Goal: Use online tool/utility: Utilize a website feature to perform a specific function

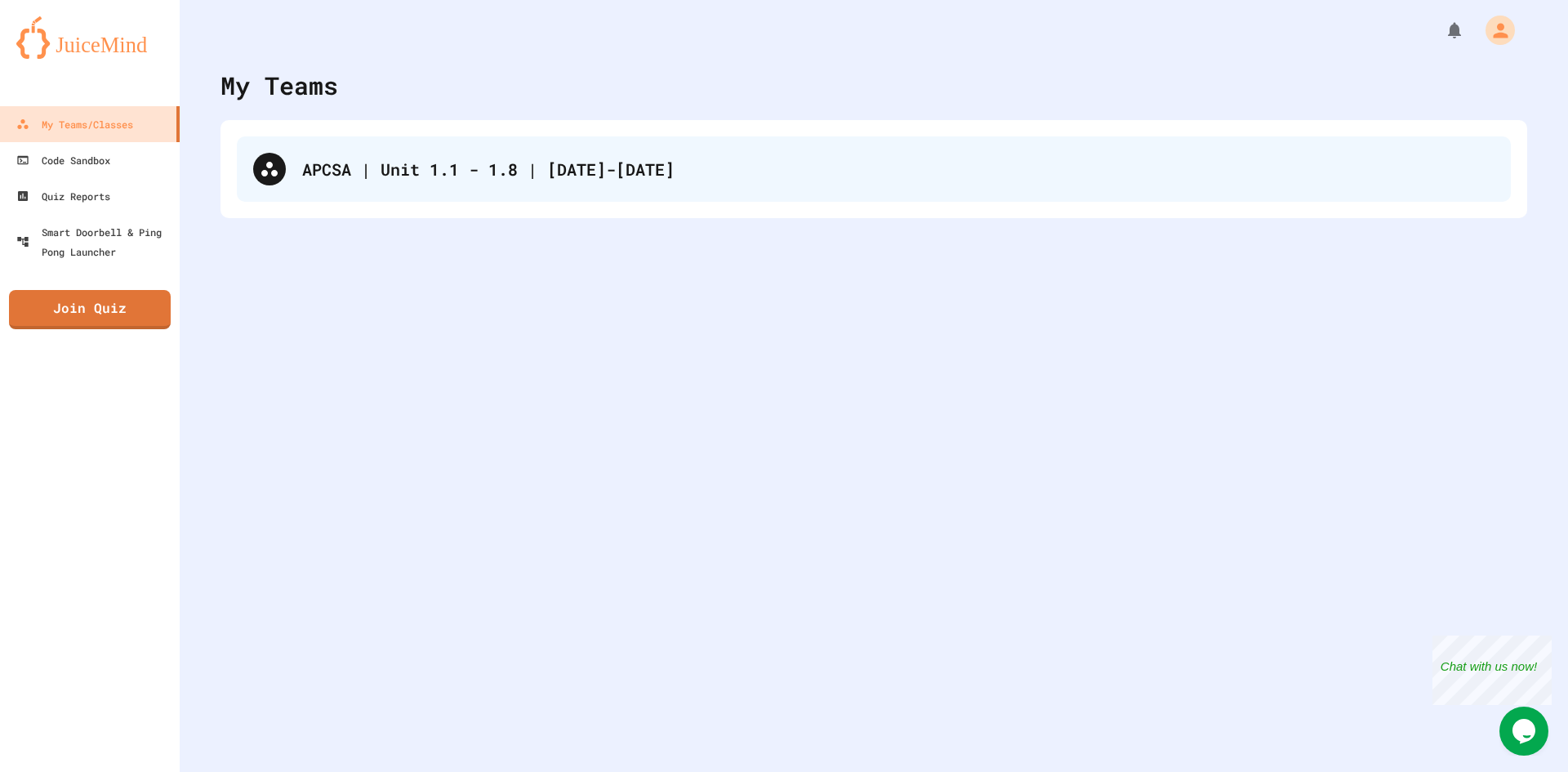
click at [714, 195] on div "APCSA | Unit 1.1 - 1.8 | [DATE]-[DATE]" at bounding box center [873, 168] width 1273 height 66
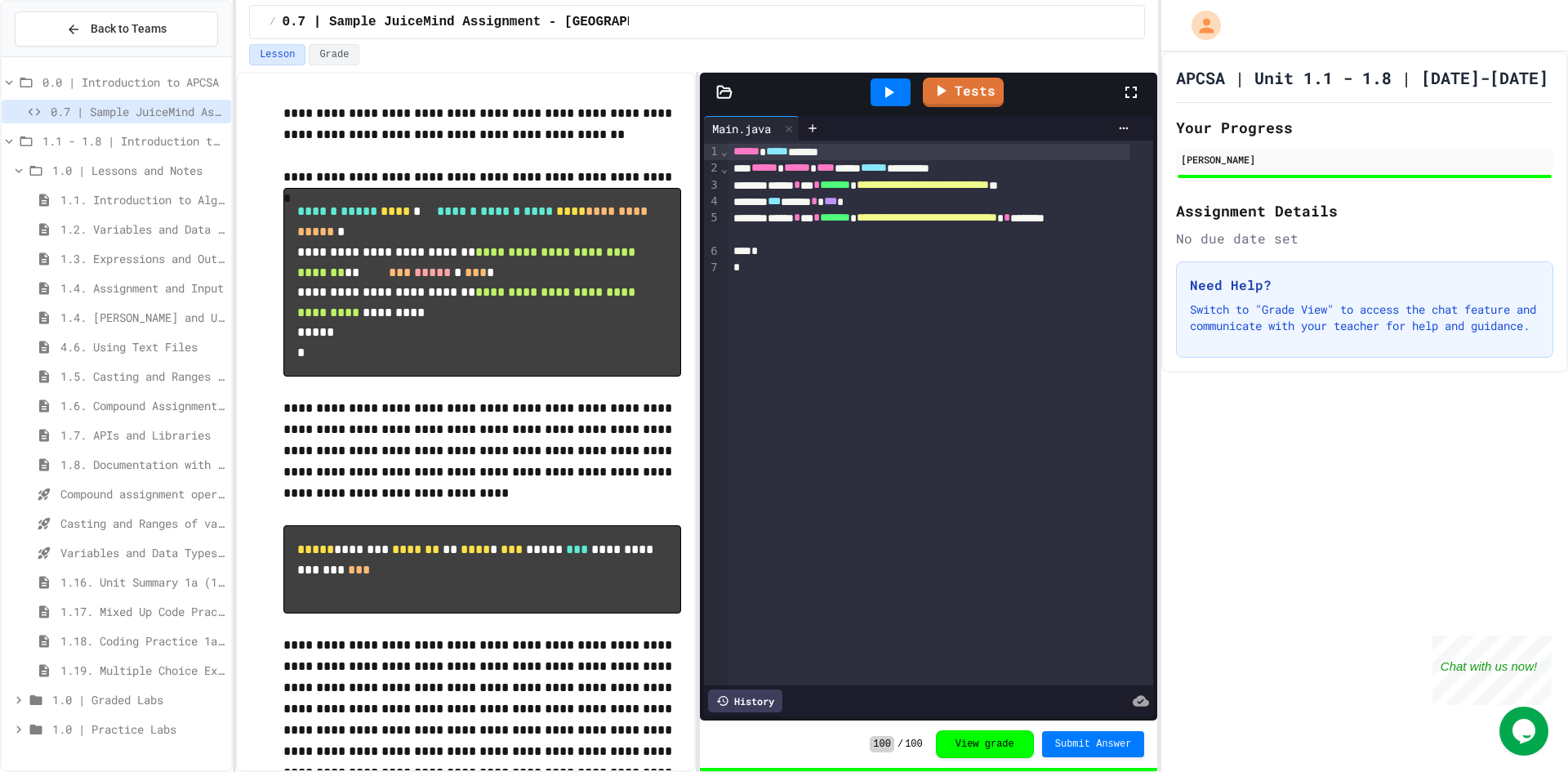
click at [128, 347] on span "4.6. Using Text Files" at bounding box center [143, 347] width 164 height 17
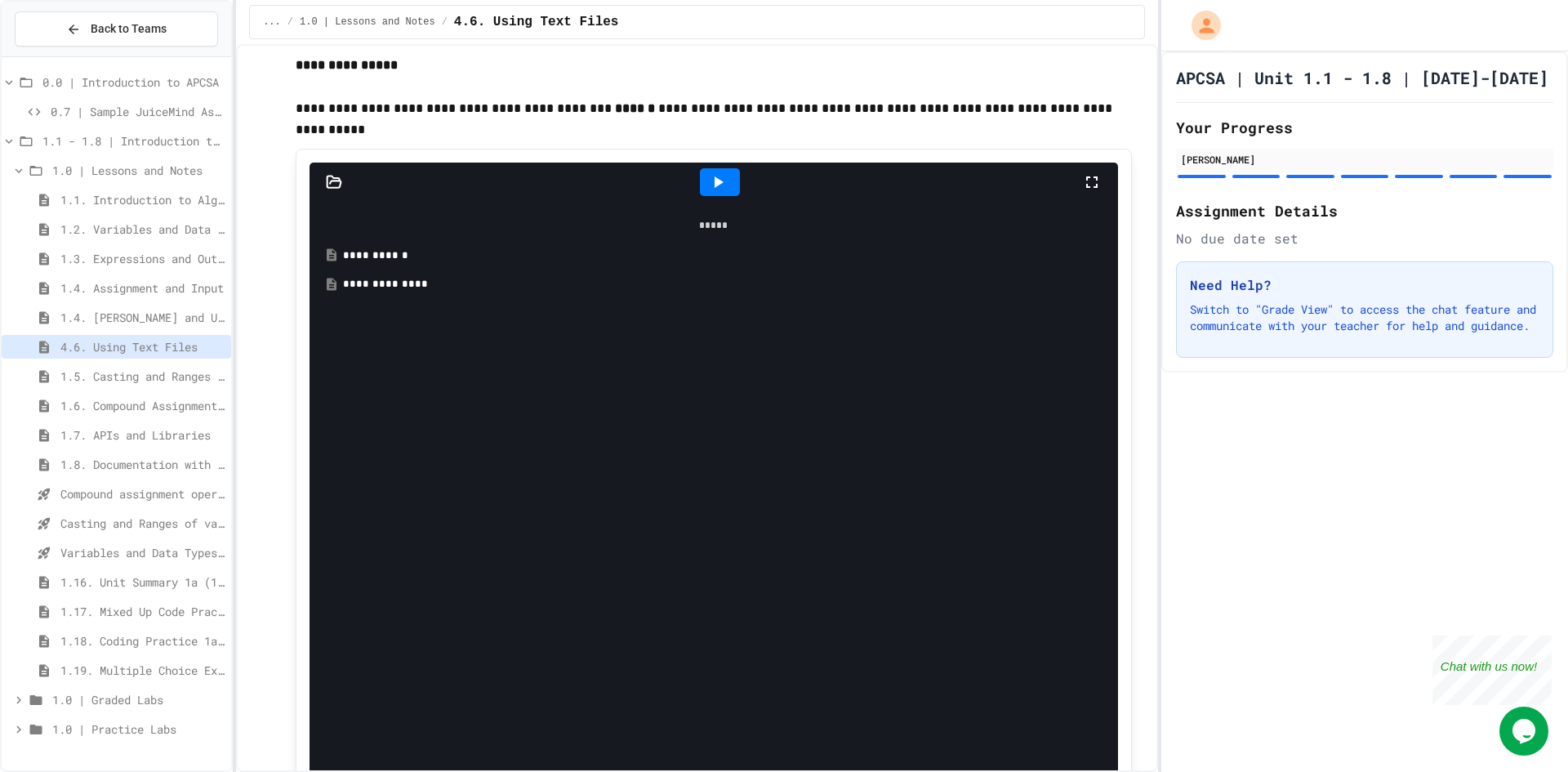
scroll to position [1389, 0]
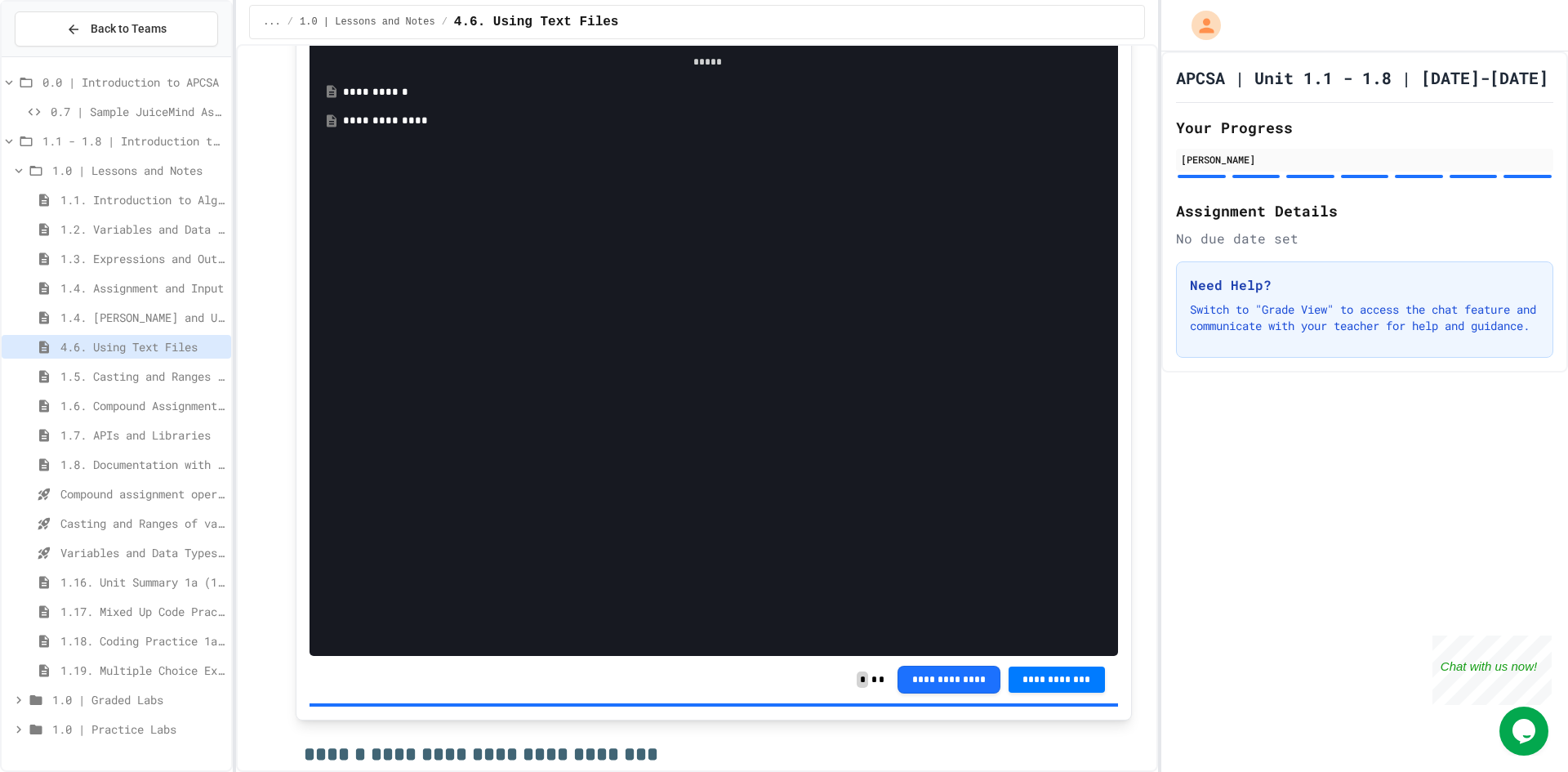
click at [425, 101] on div "**********" at bounding box center [719, 92] width 753 height 16
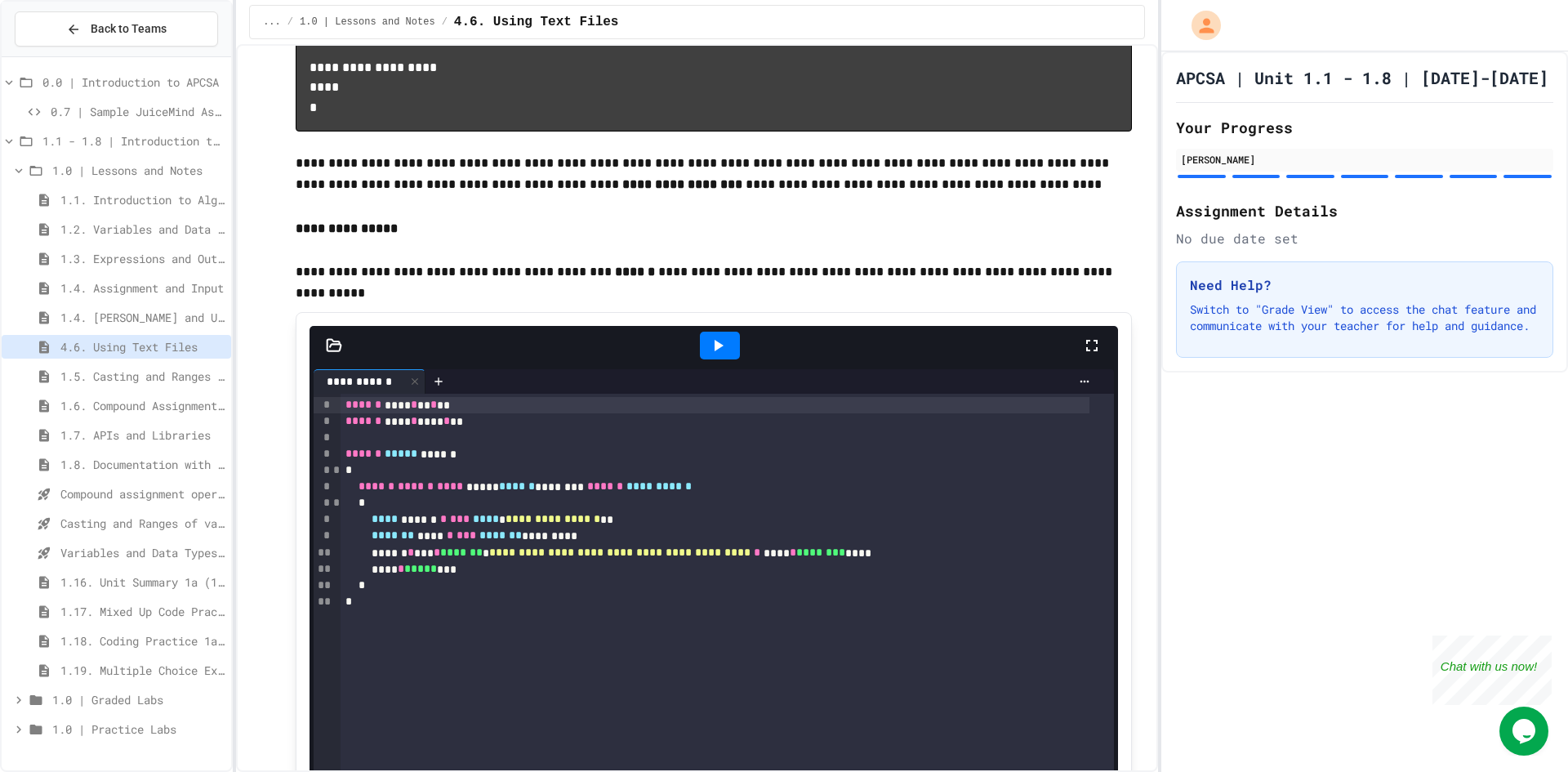
scroll to position [1307, 0]
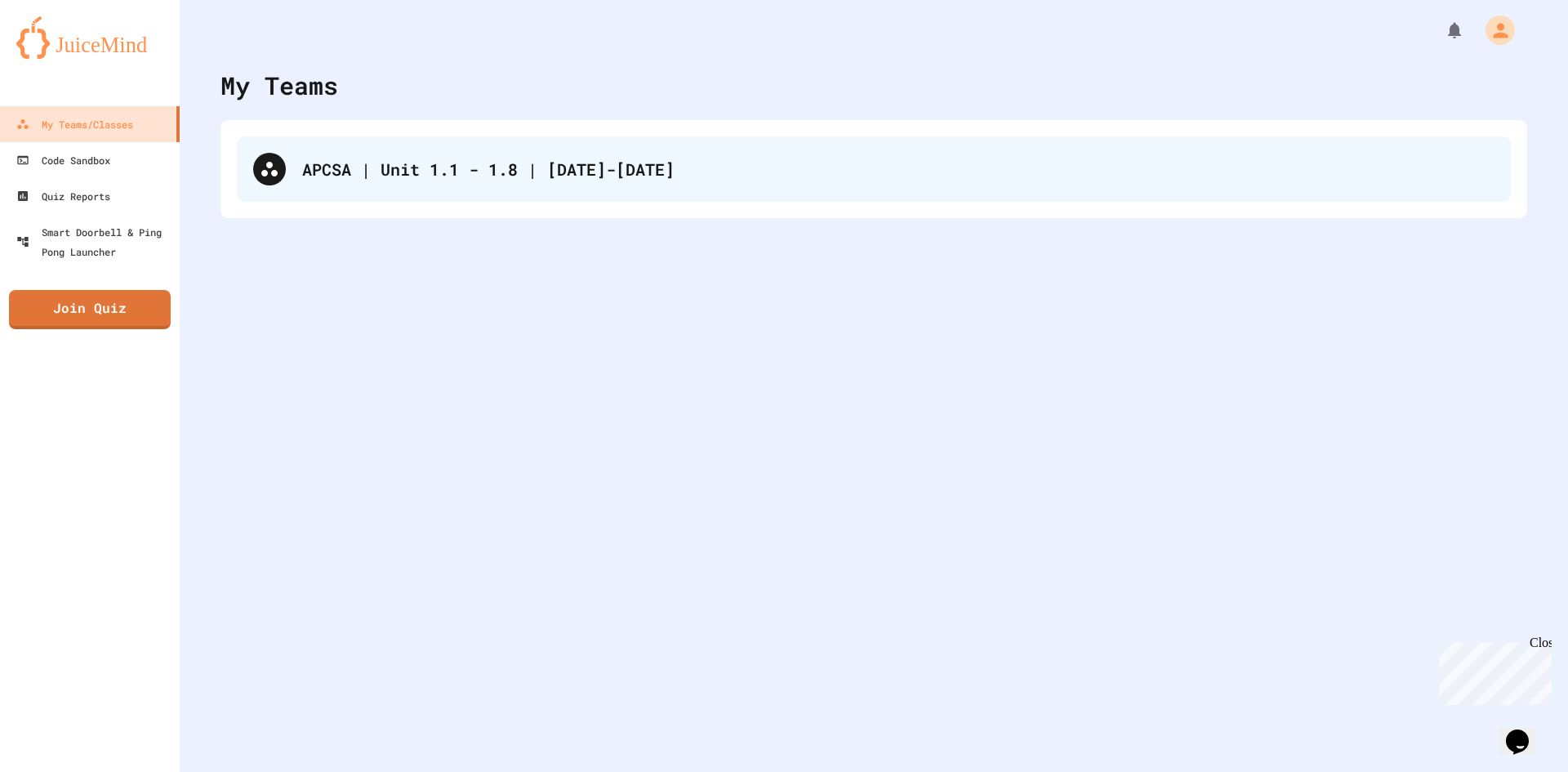
click at [577, 155] on div "APCSA | Unit 1.1 - 1.8 | [DATE]-[DATE]" at bounding box center [873, 168] width 1273 height 66
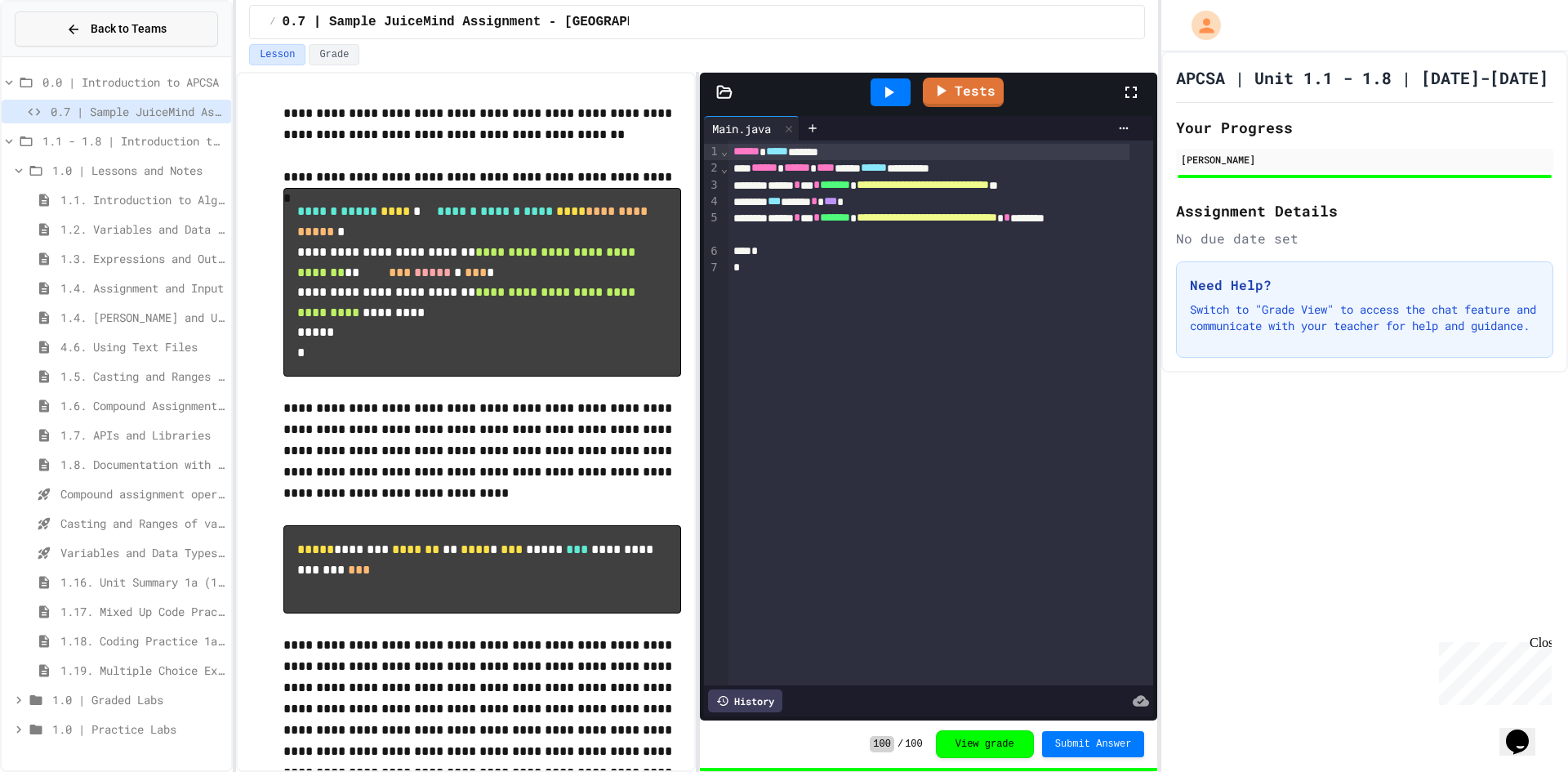
click at [143, 40] on button "Back to Teams" at bounding box center [116, 29] width 203 height 35
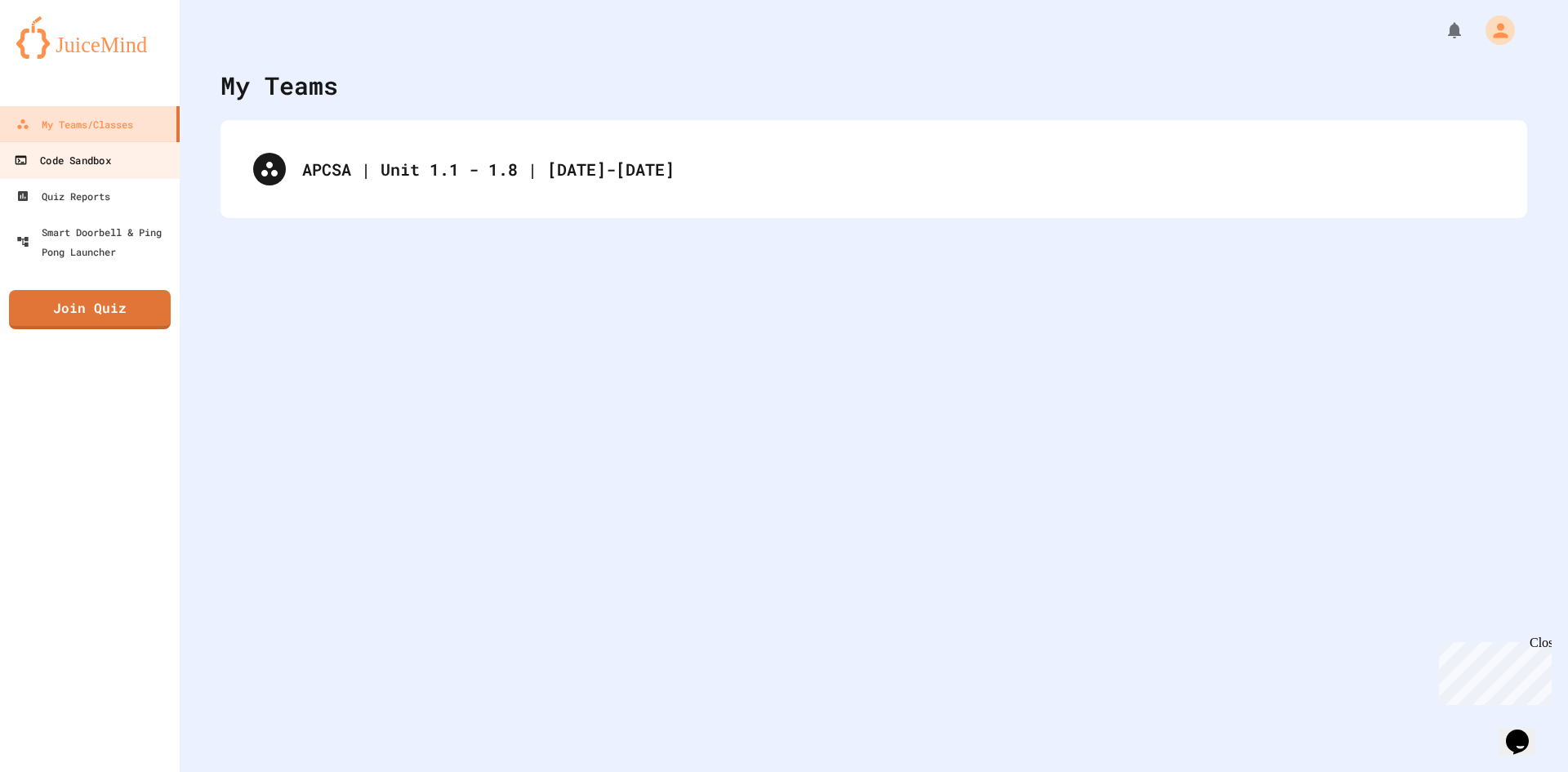
click at [43, 150] on div "Code Sandbox" at bounding box center [62, 160] width 96 height 20
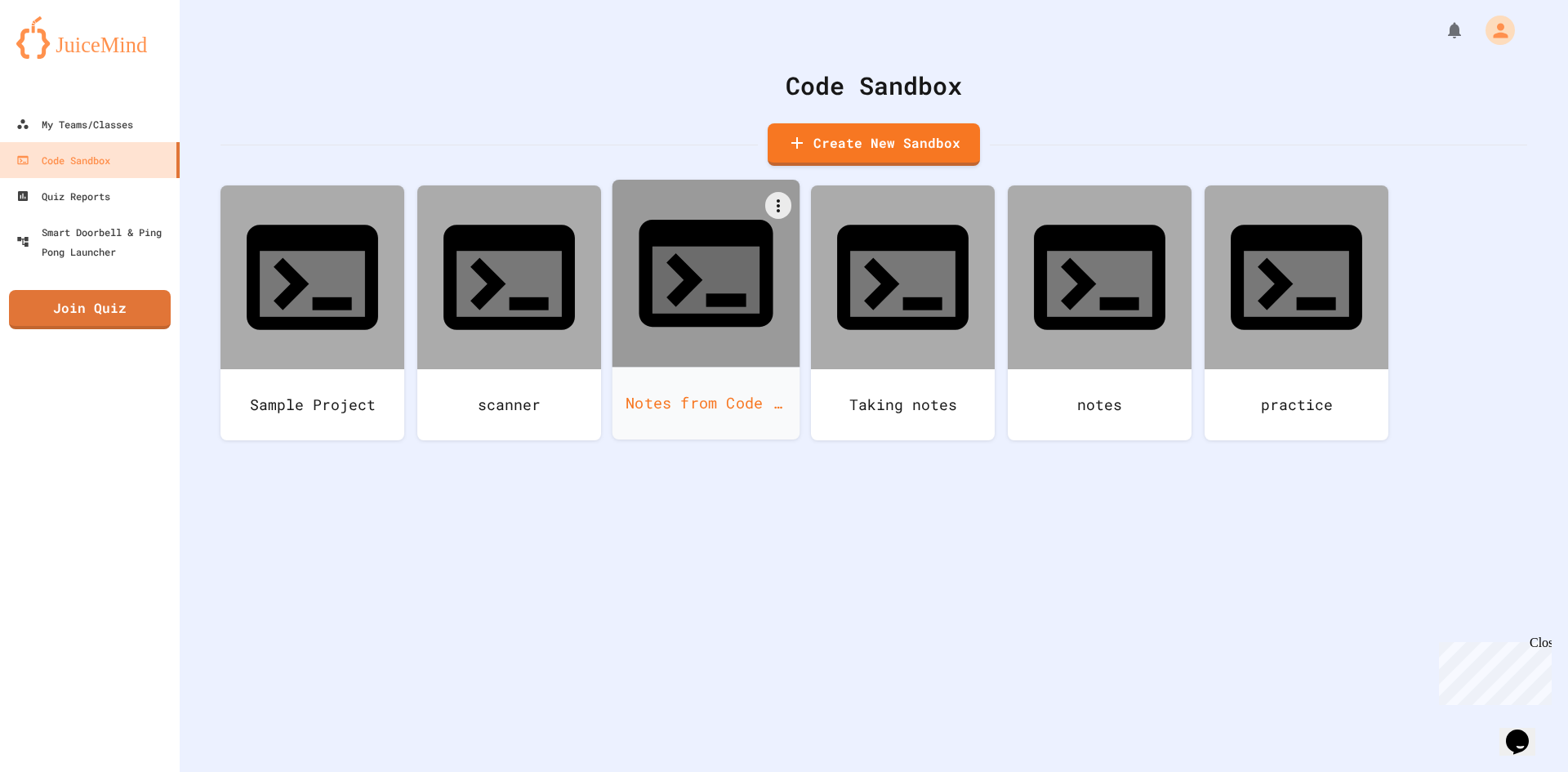
click at [737, 367] on div "Notes from Code hs" at bounding box center [706, 403] width 188 height 72
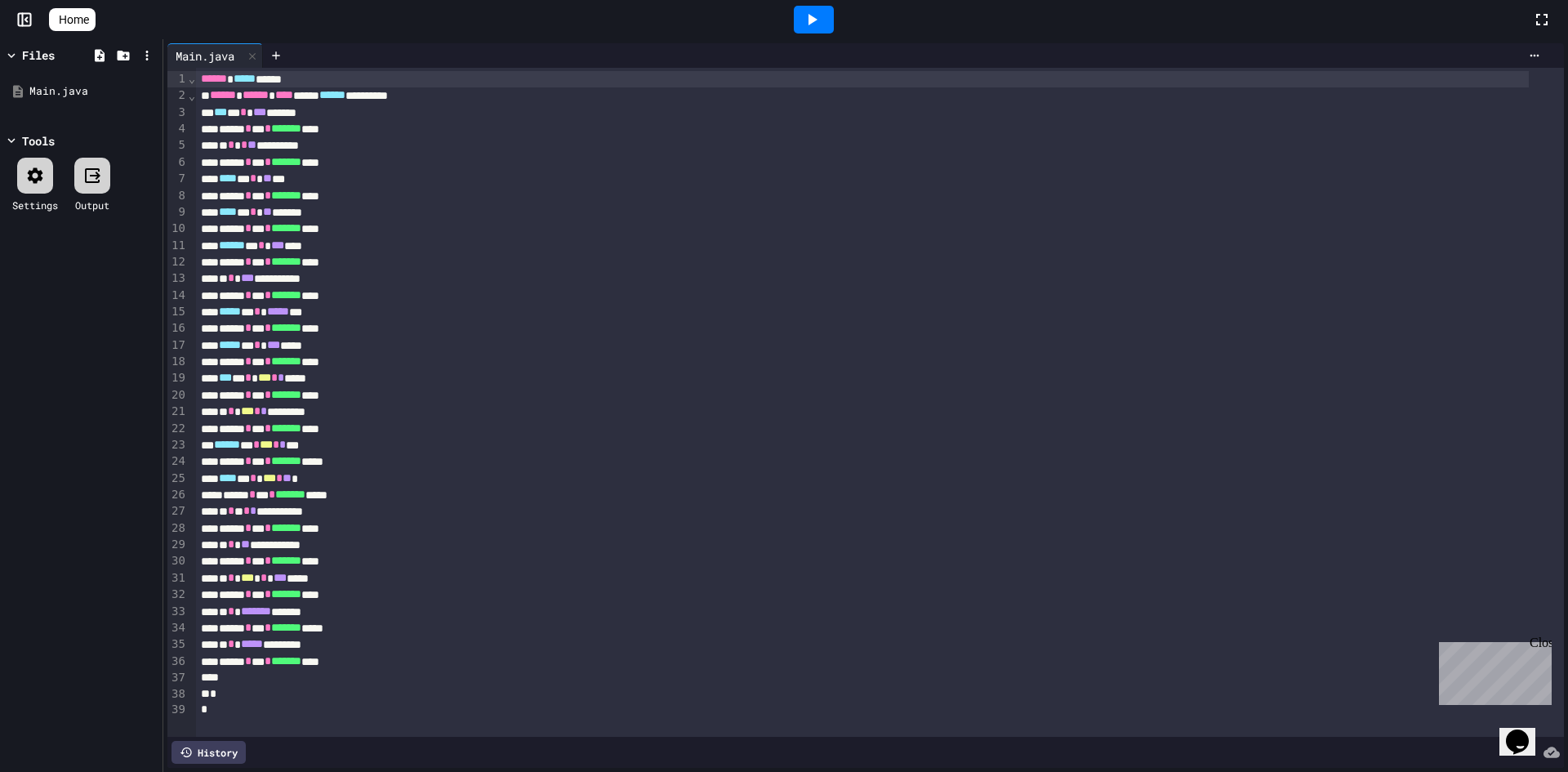
click at [17, 54] on icon at bounding box center [10, 55] width 14 height 14
click at [18, 54] on icon at bounding box center [10, 55] width 14 height 14
click at [55, 20] on icon at bounding box center [55, 20] width 0 height 0
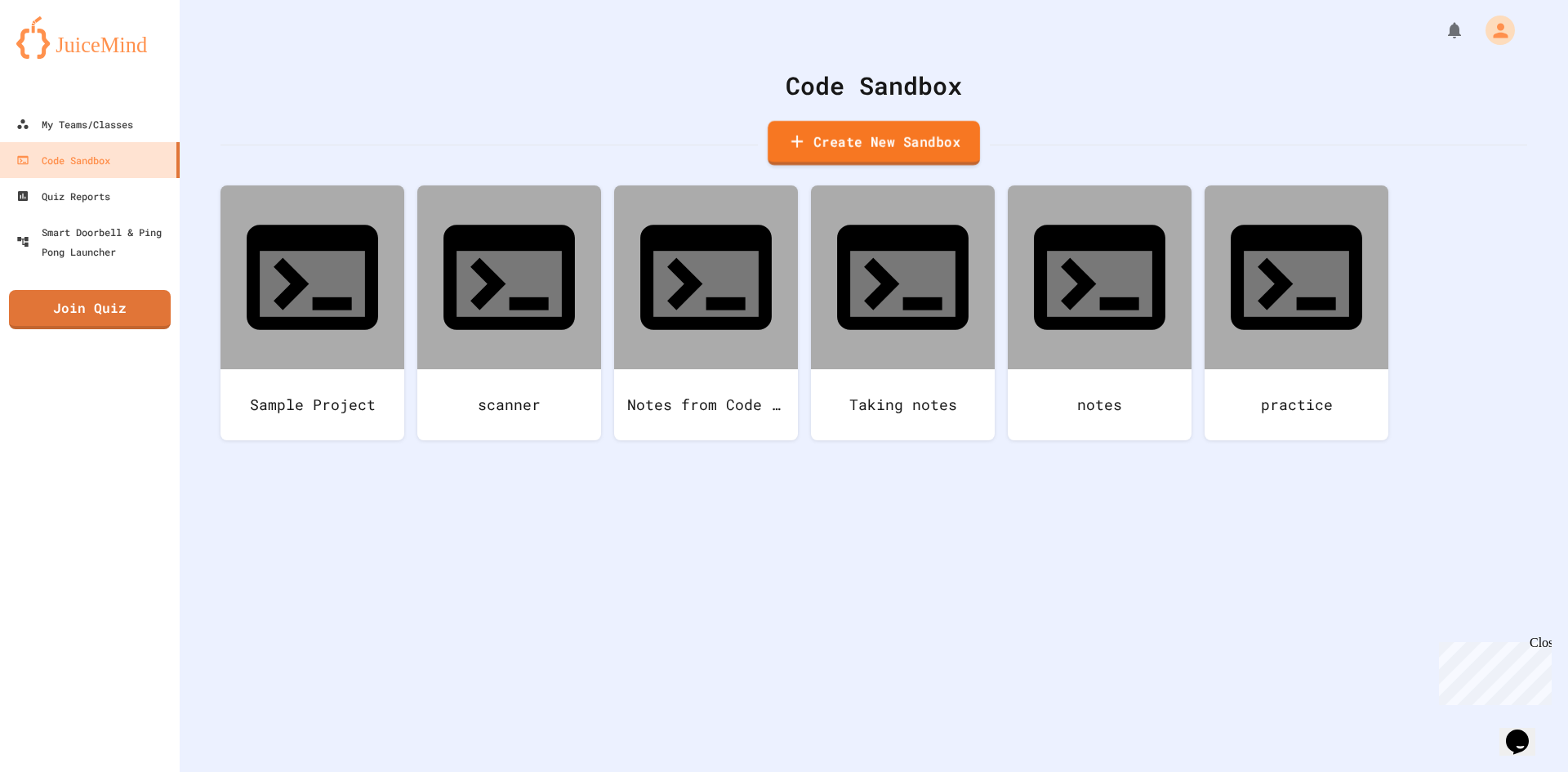
click at [927, 152] on link "Create New Sandbox" at bounding box center [873, 143] width 212 height 45
